Goal: Task Accomplishment & Management: Use online tool/utility

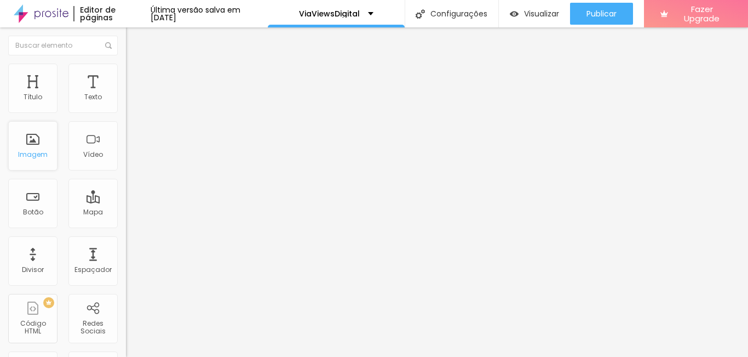
click at [39, 145] on div "Imagem" at bounding box center [32, 145] width 49 height 49
click at [32, 154] on div "Imagem" at bounding box center [33, 155] width 30 height 8
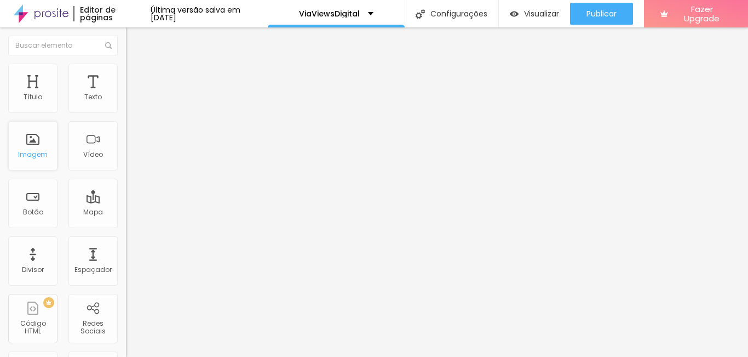
click at [32, 154] on div "Imagem" at bounding box center [33, 155] width 30 height 8
click at [47, 151] on div "Imagem" at bounding box center [33, 155] width 30 height 8
click at [84, 93] on div "Texto" at bounding box center [93, 97] width 18 height 8
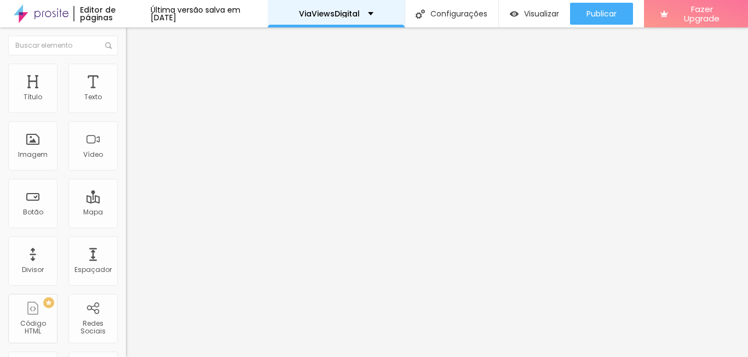
click at [374, 14] on div "ViaViewsDigital" at bounding box center [336, 14] width 75 height 8
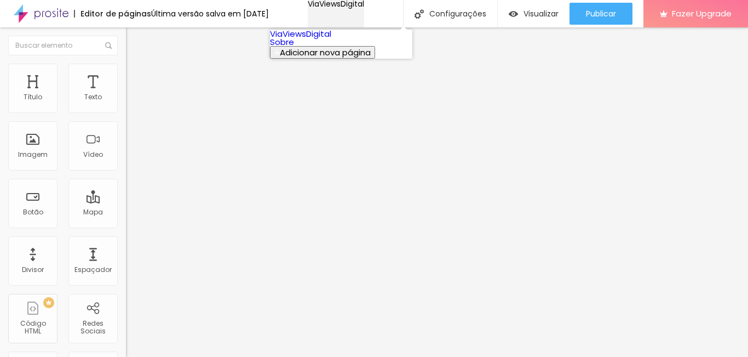
click at [364, 8] on div "ViaViewsDigital" at bounding box center [336, 4] width 56 height 8
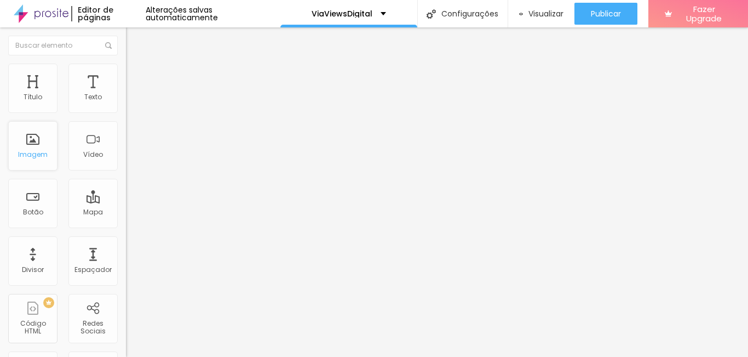
click at [41, 143] on div "Imagem" at bounding box center [32, 145] width 49 height 49
click at [126, 103] on input "Alboom Brasil" at bounding box center [191, 97] width 131 height 11
click at [126, 75] on img at bounding box center [131, 80] width 10 height 10
click at [550, 13] on span "Visualizar" at bounding box center [546, 13] width 35 height 9
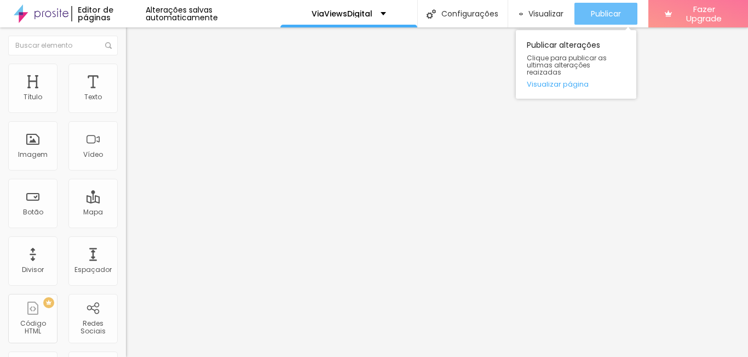
click at [609, 14] on span "Publicar" at bounding box center [606, 13] width 30 height 9
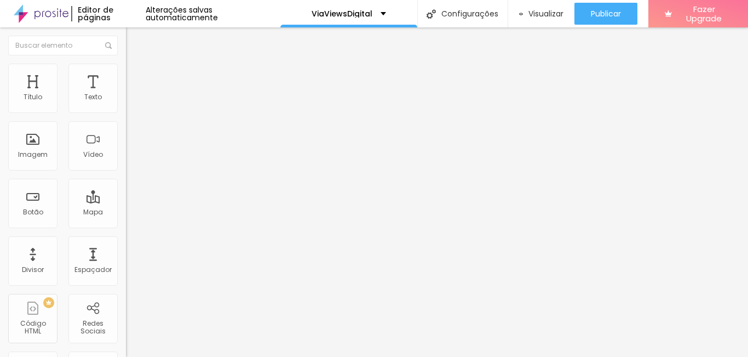
click at [42, 19] on img at bounding box center [41, 13] width 55 height 27
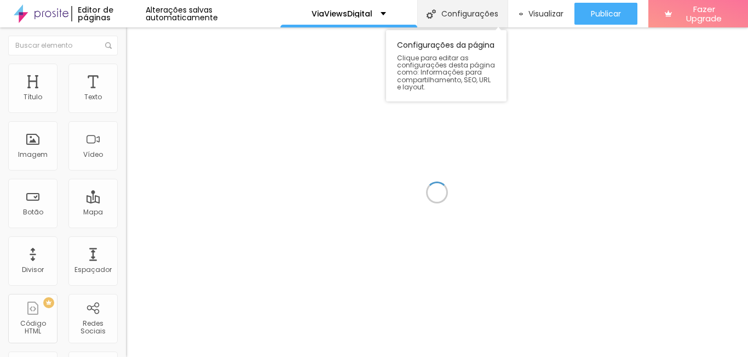
click at [498, 14] on div "Configurações" at bounding box center [462, 13] width 90 height 27
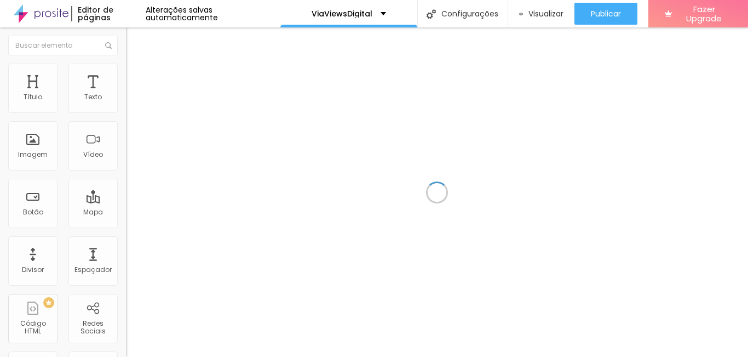
scroll to position [108, 0]
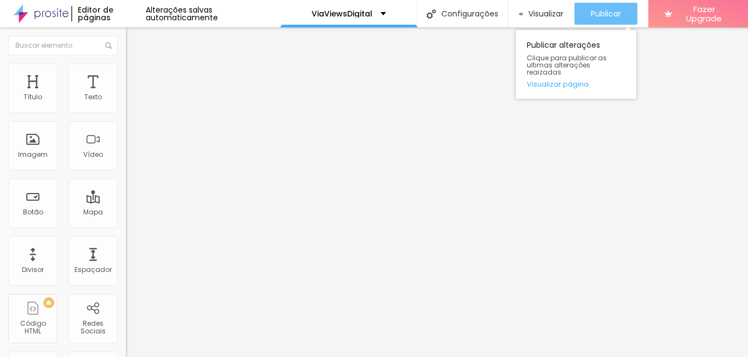
click at [596, 17] on span "Publicar" at bounding box center [606, 13] width 30 height 9
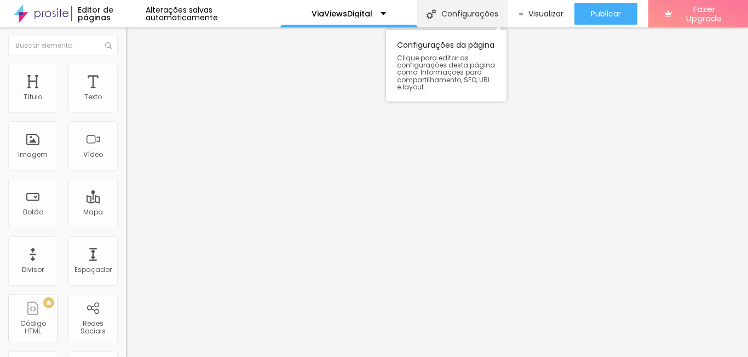
click at [451, 16] on div "Configurações" at bounding box center [462, 13] width 90 height 27
